Goal: Transaction & Acquisition: Purchase product/service

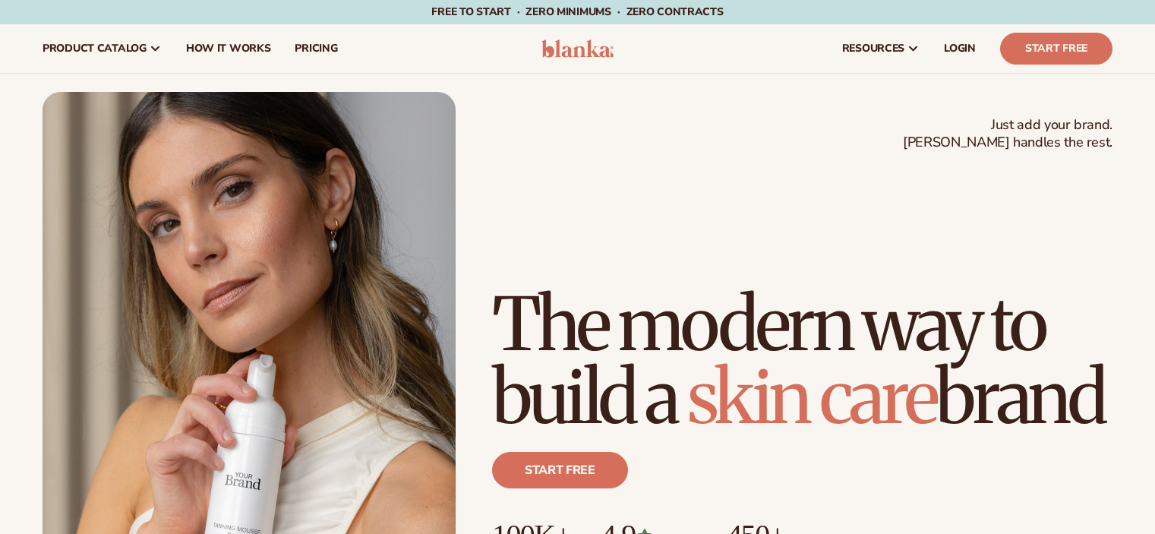
scroll to position [57, 0]
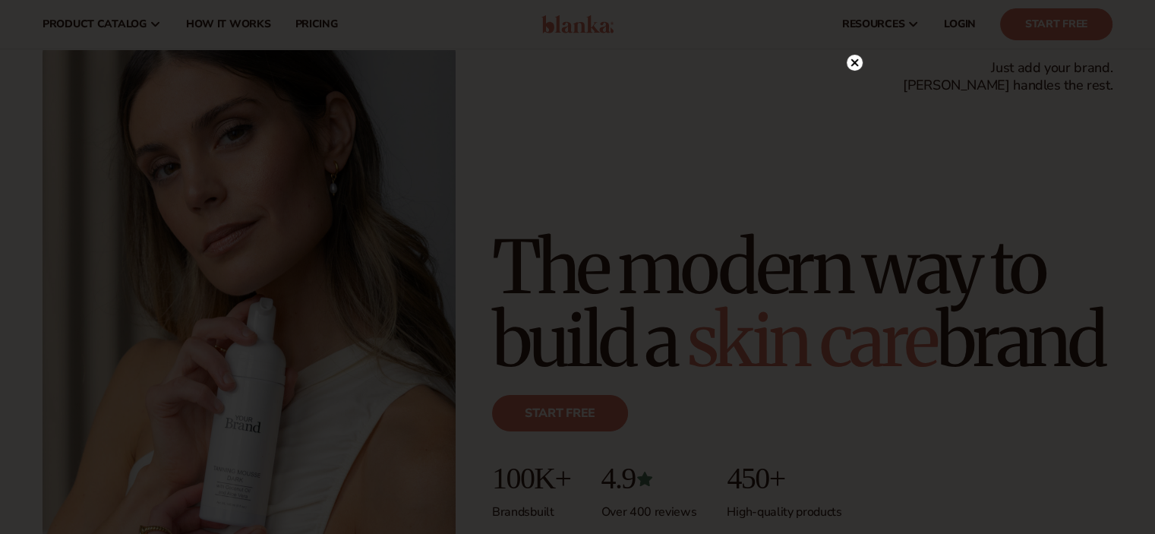
click at [853, 62] on icon at bounding box center [855, 63] width 8 height 8
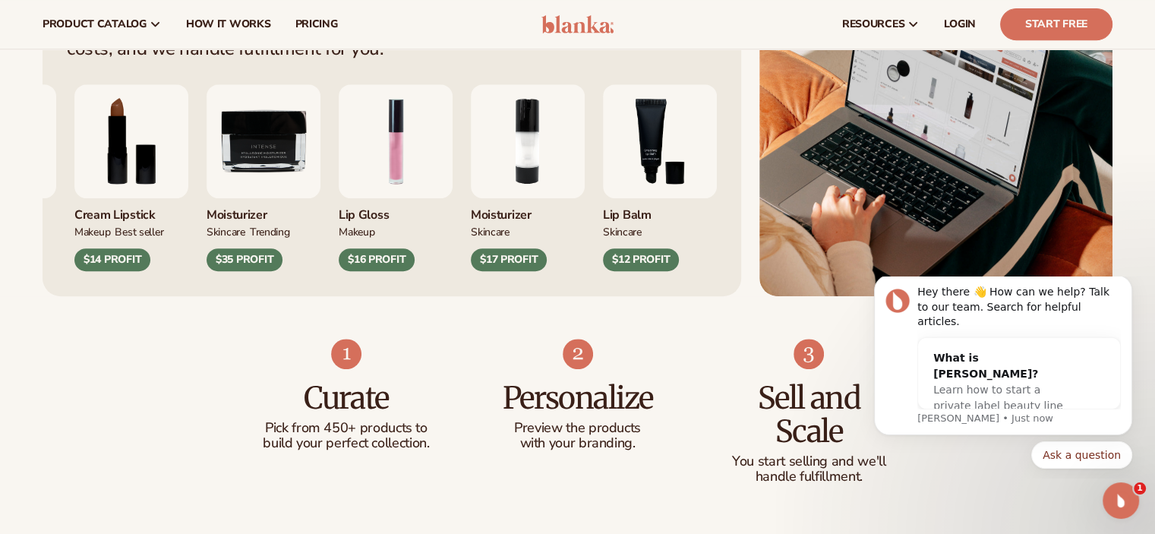
scroll to position [665, 0]
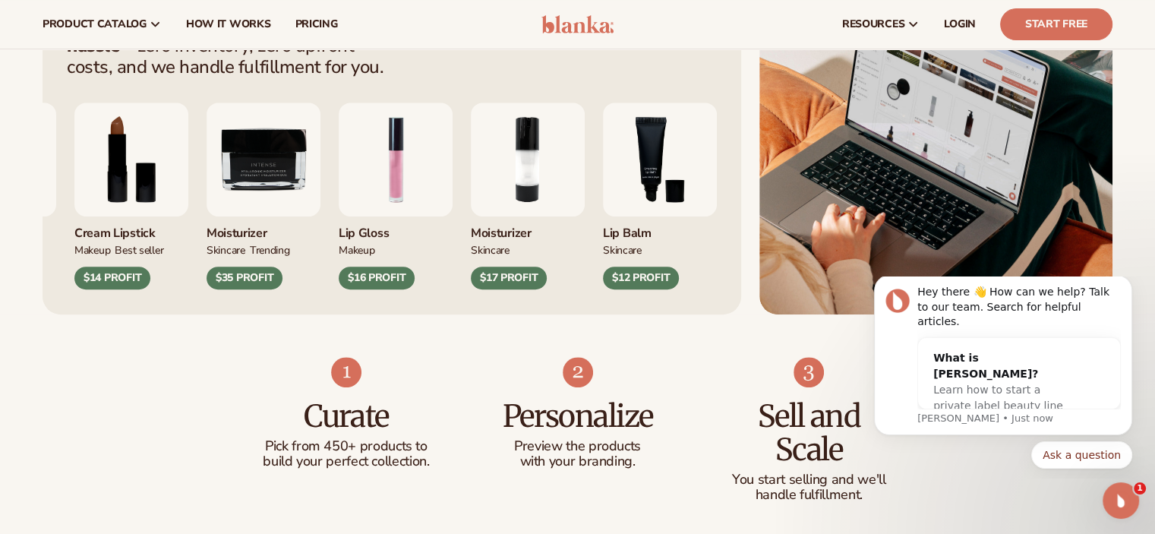
click at [1026, 476] on html "Hey there 👋 How can we help? Talk to our team. Search for helpful articles. Wha…" at bounding box center [1004, 377] width 304 height 201
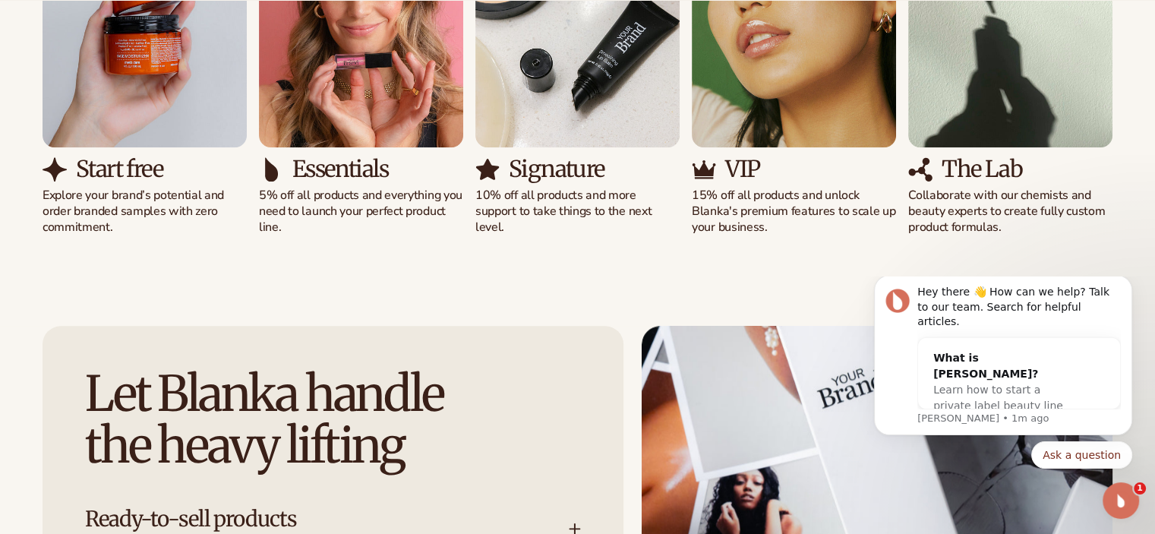
scroll to position [1614, 0]
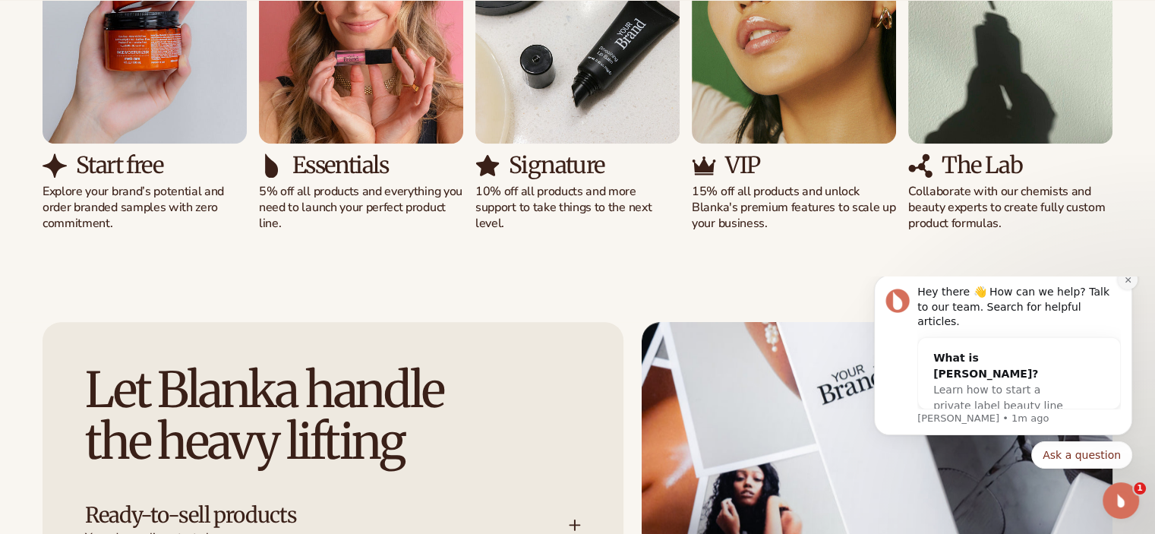
click at [1128, 282] on icon "Dismiss notification" at bounding box center [1127, 279] width 5 height 5
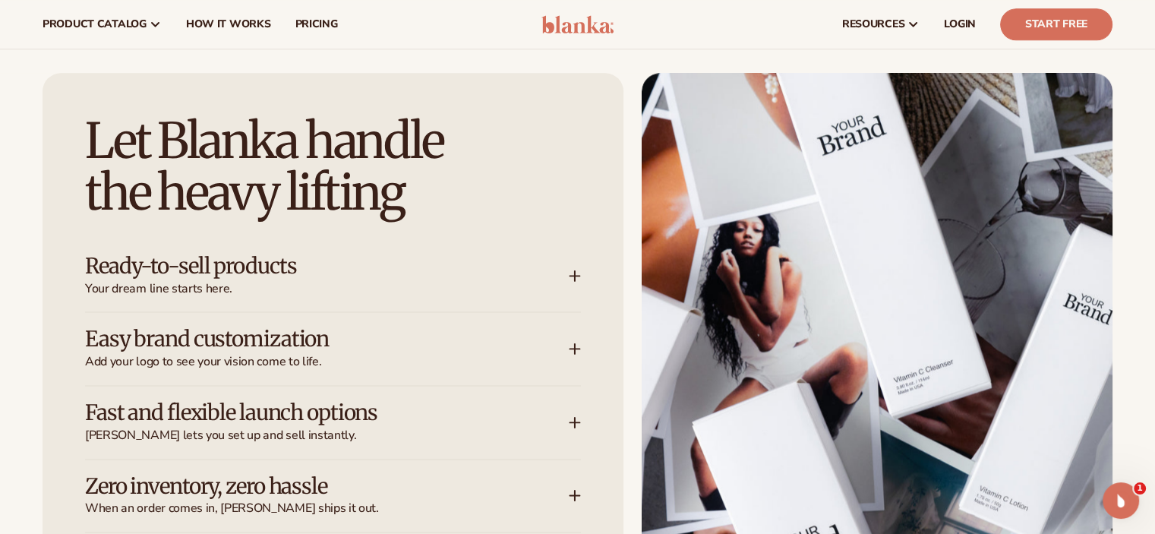
scroll to position [1841, 0]
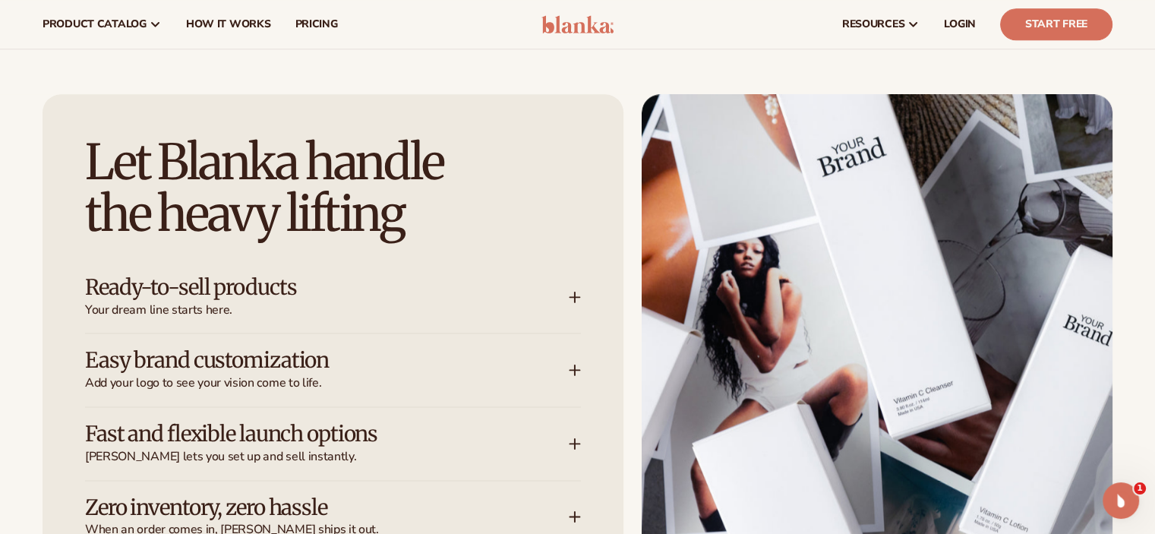
click at [578, 370] on icon at bounding box center [575, 370] width 12 height 12
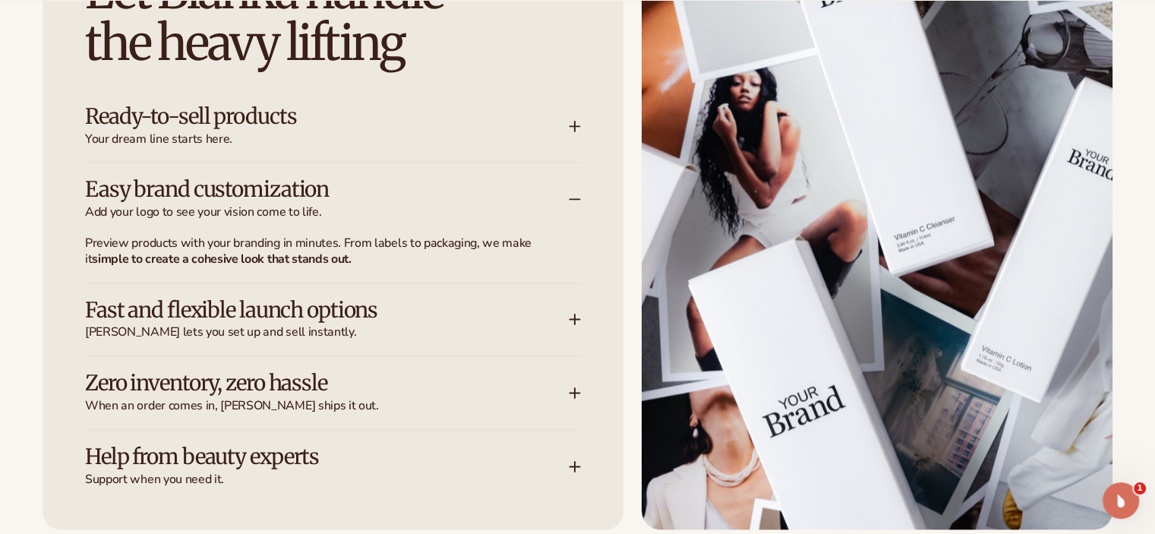
scroll to position [2013, 0]
click at [572, 395] on icon at bounding box center [575, 392] width 12 height 12
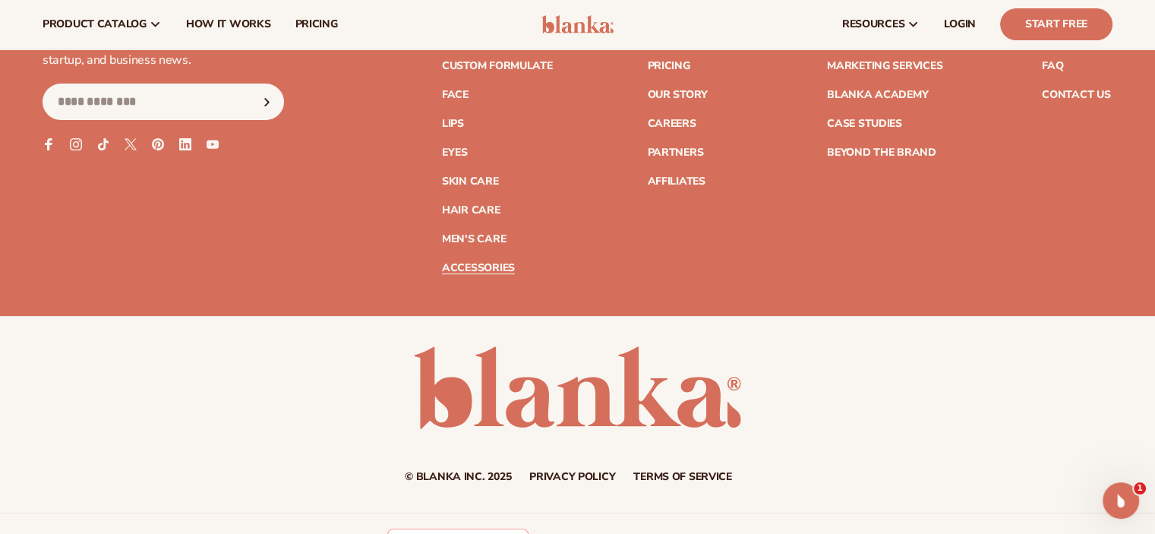
scroll to position [6318, 0]
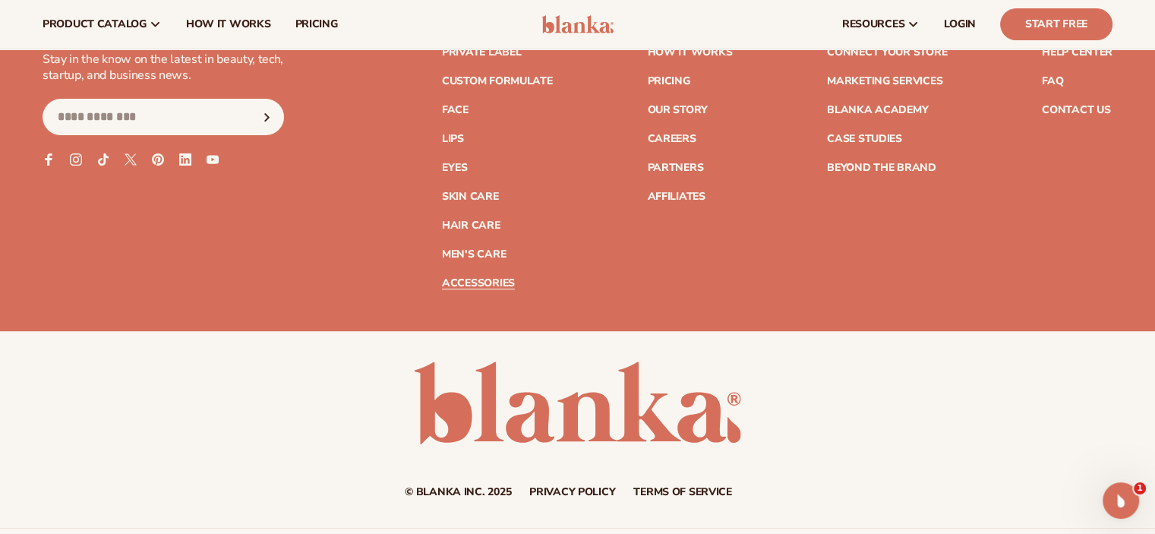
click at [482, 278] on link "Accessories" at bounding box center [478, 283] width 73 height 11
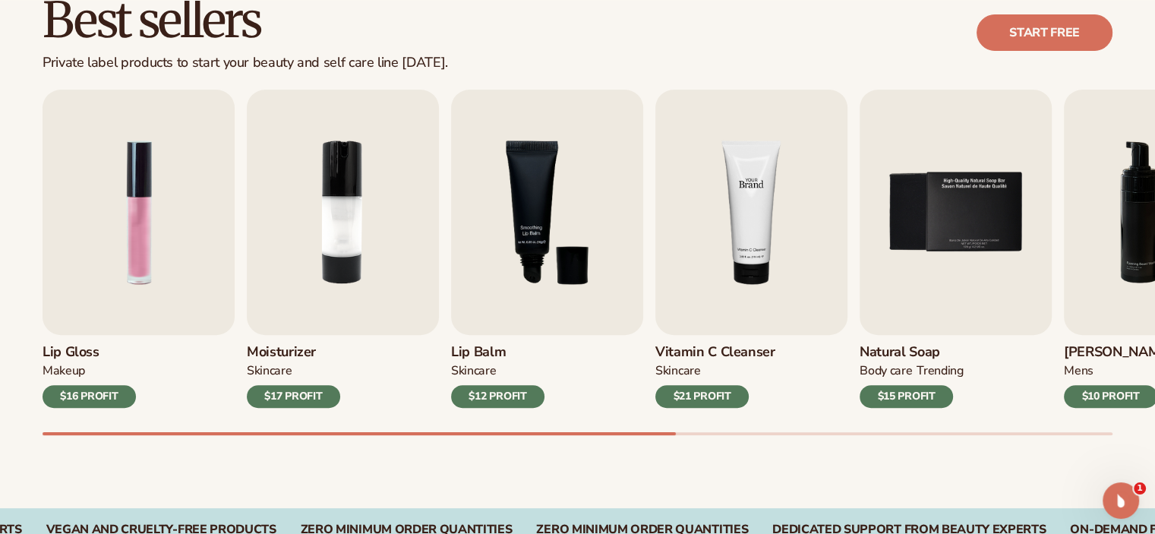
click at [714, 311] on img "4 / 9" at bounding box center [752, 212] width 192 height 245
click at [713, 352] on h3 "Vitamin C Cleanser" at bounding box center [716, 352] width 120 height 17
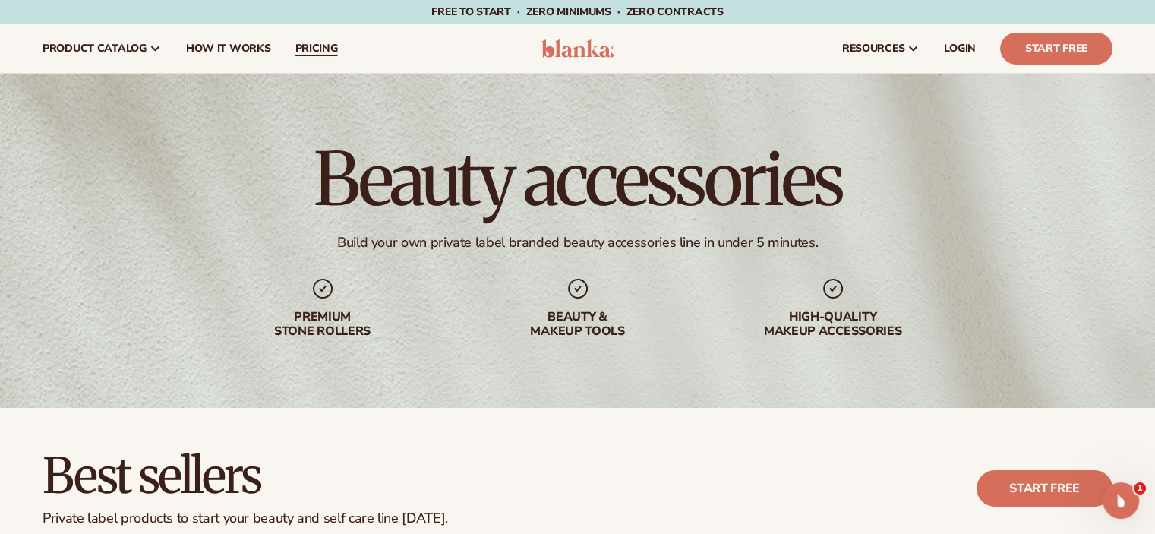
click at [313, 47] on span "pricing" at bounding box center [316, 49] width 43 height 12
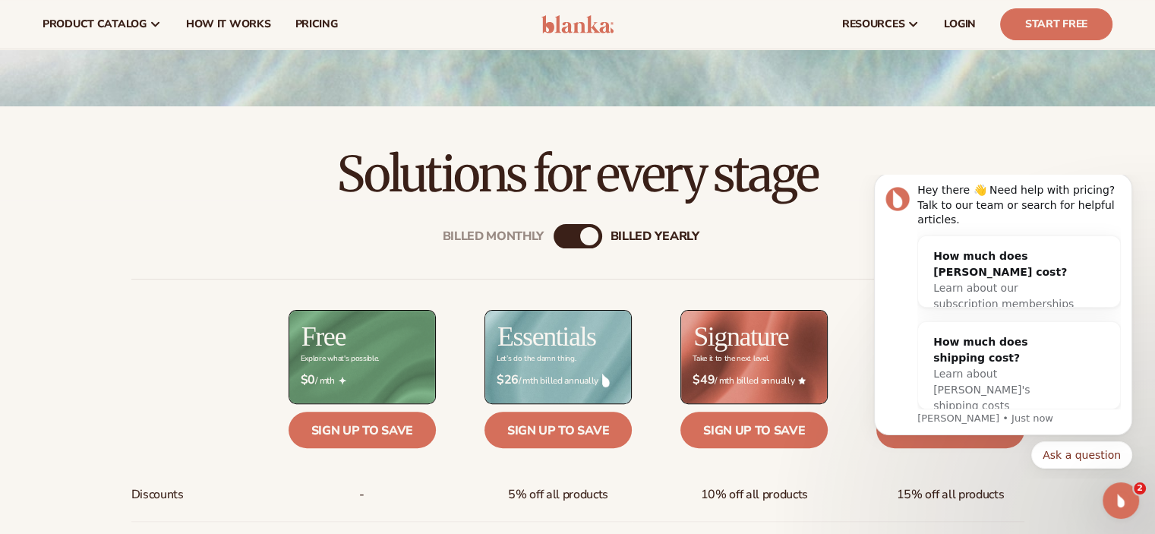
scroll to position [380, 0]
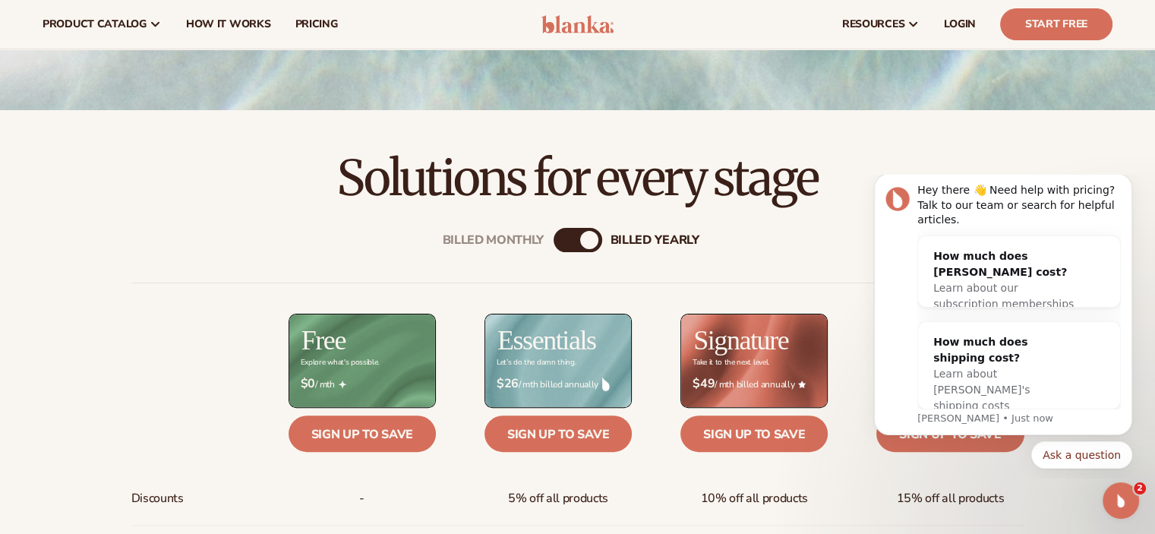
click at [565, 242] on div "Billed Monthly" at bounding box center [563, 240] width 18 height 18
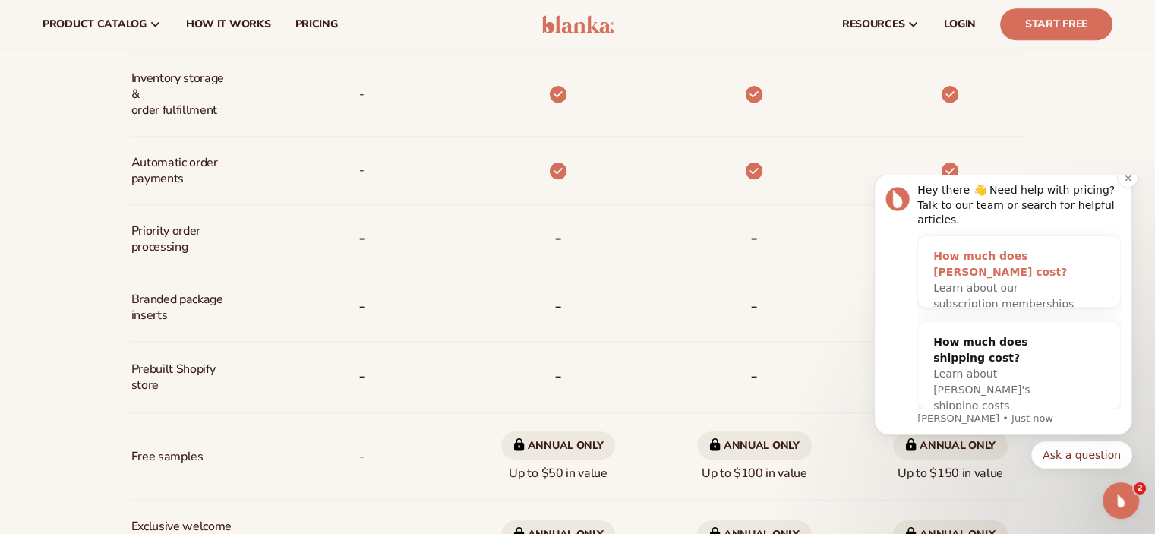
scroll to position [912, 0]
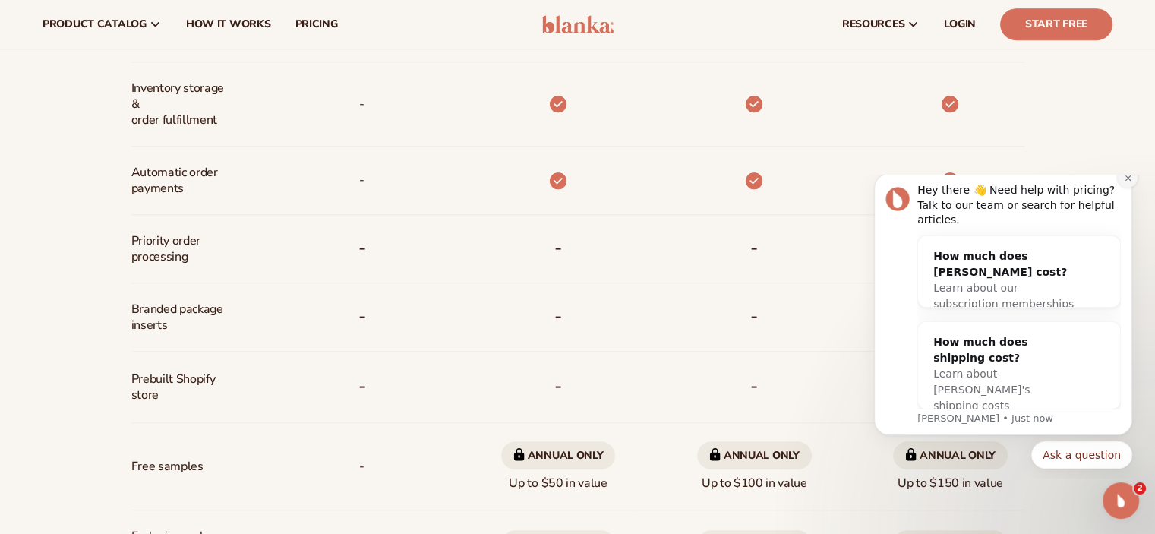
click at [1126, 182] on icon "Dismiss notification" at bounding box center [1128, 178] width 8 height 8
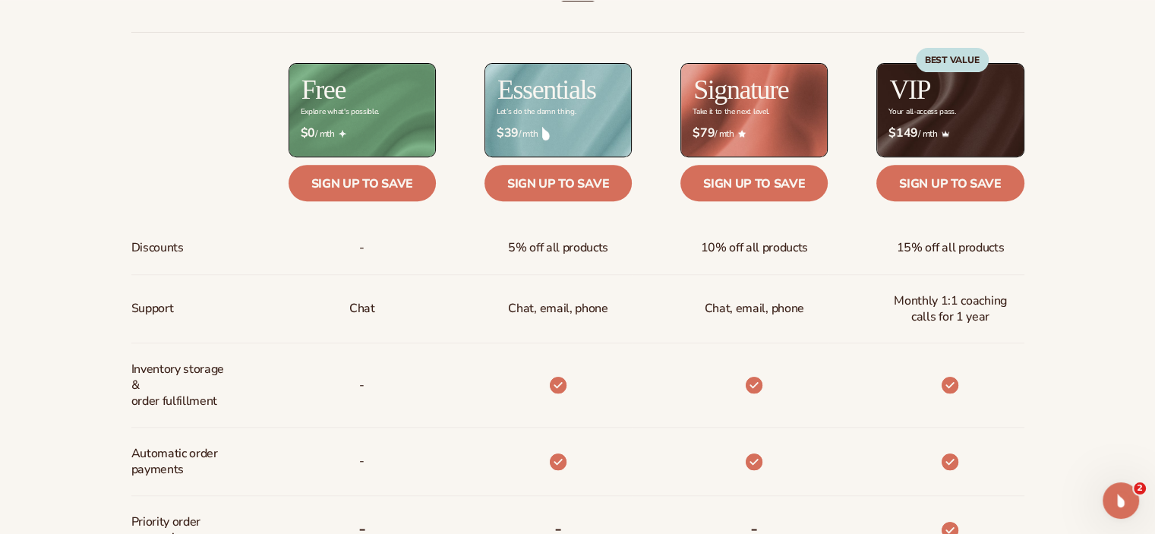
scroll to position [646, 0]
